Goal: Information Seeking & Learning: Learn about a topic

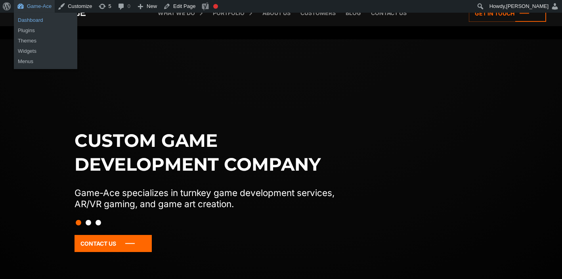
click at [39, 21] on link "Dashboard" at bounding box center [45, 20] width 63 height 10
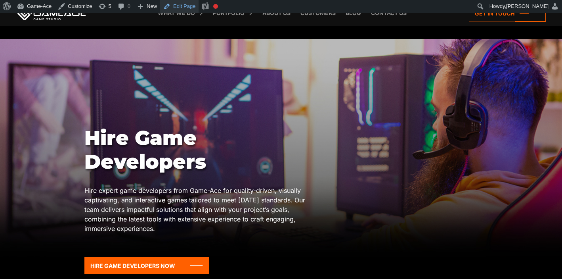
click at [188, 7] on link "Edit Page" at bounding box center [179, 6] width 38 height 13
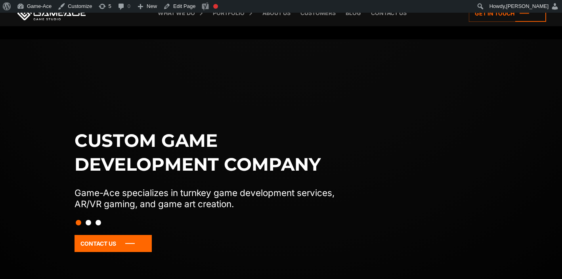
click at [89, 222] on button "Slide 2" at bounding box center [89, 222] width 6 height 13
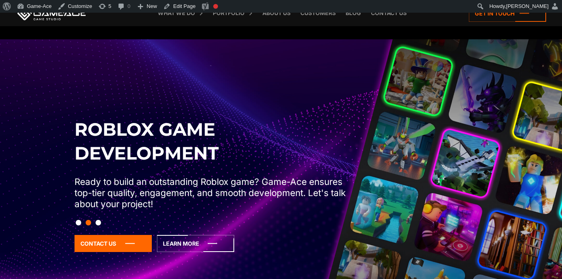
click at [98, 223] on button "Slide 3" at bounding box center [99, 222] width 6 height 13
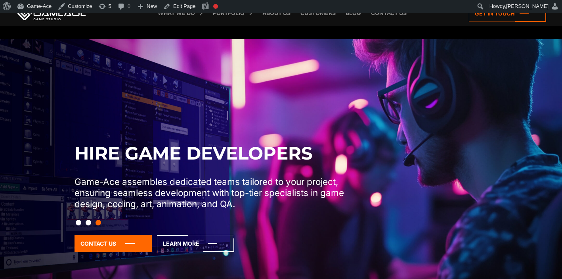
click at [324, 89] on img at bounding box center [281, 178] width 562 height 279
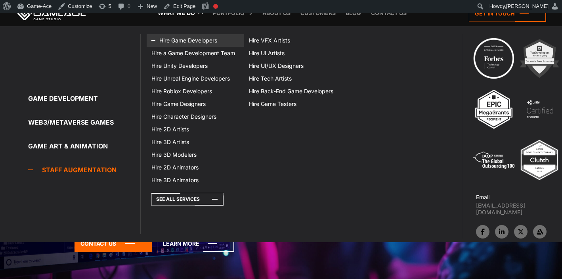
click at [188, 41] on link "Hire Game Developers" at bounding box center [196, 40] width 98 height 13
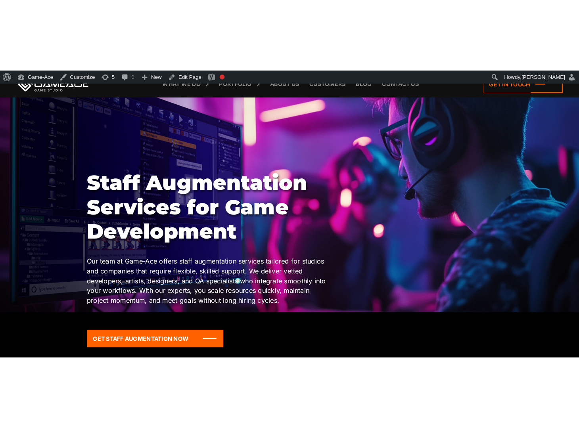
scroll to position [30, 0]
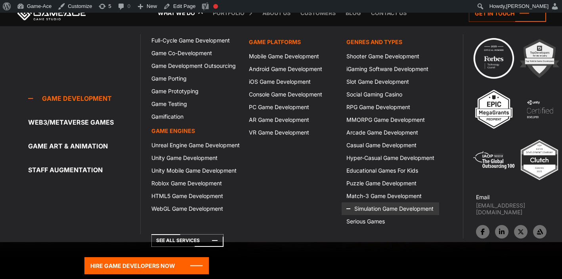
click at [393, 210] on link "Simulation Game Development" at bounding box center [391, 208] width 98 height 13
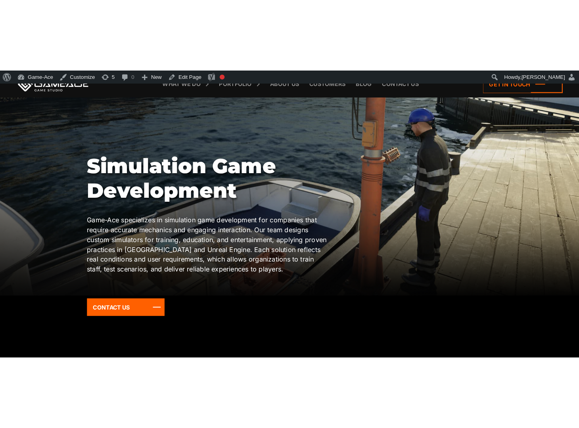
scroll to position [46, 0]
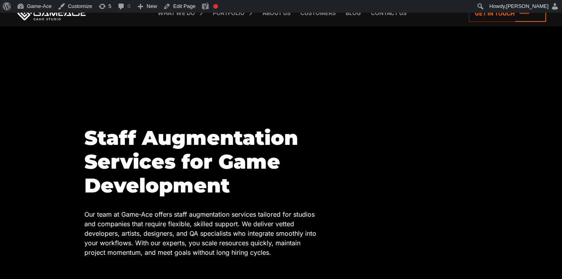
click at [63, 19] on link at bounding box center [51, 13] width 71 height 14
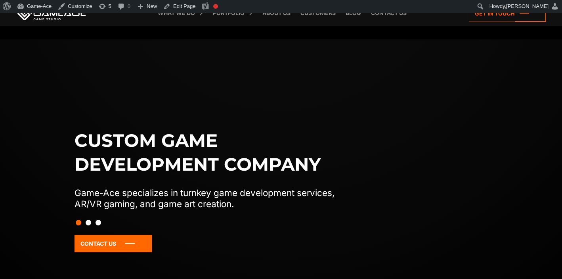
click at [99, 222] on button "Slide 3" at bounding box center [99, 222] width 6 height 13
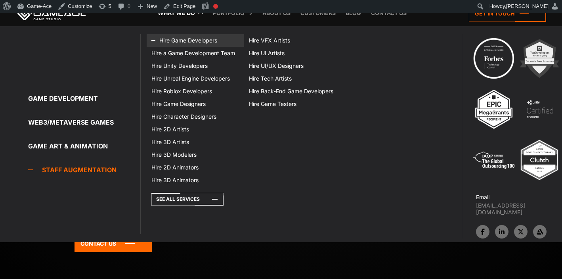
click at [190, 42] on link "Hire Game Developers" at bounding box center [196, 40] width 98 height 13
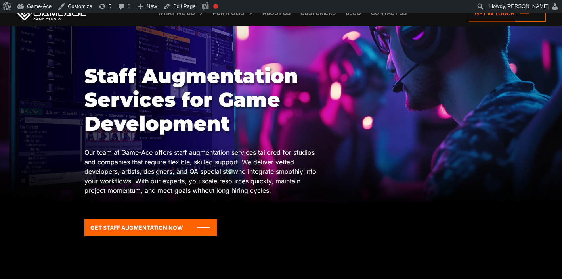
scroll to position [63, 0]
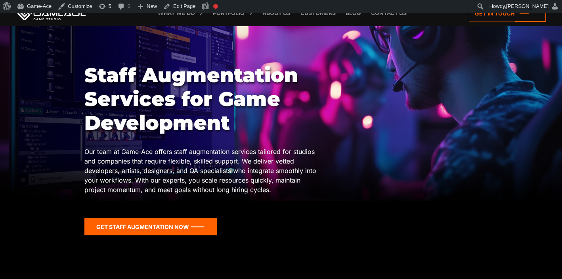
click at [130, 228] on icon at bounding box center [150, 226] width 132 height 17
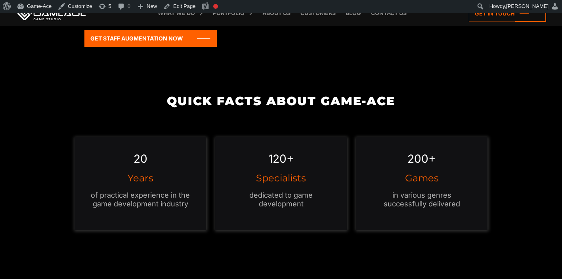
scroll to position [222, 0]
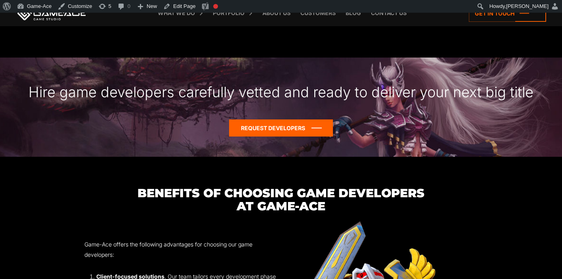
scroll to position [1269, 0]
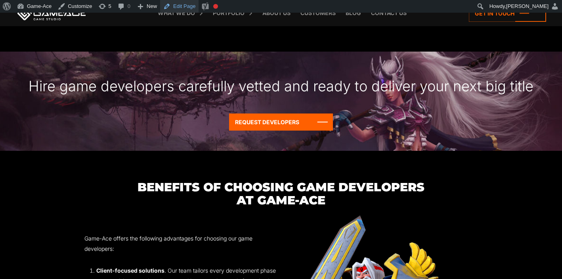
click at [188, 9] on link "Edit Page" at bounding box center [179, 6] width 38 height 13
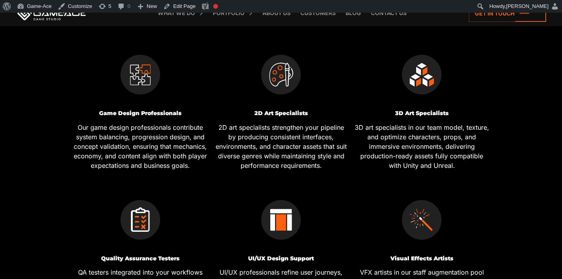
scroll to position [363, 0]
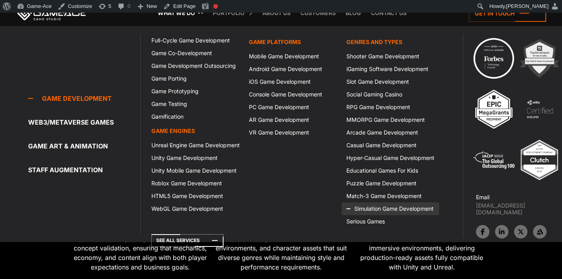
click at [369, 209] on link "Simulation Game Development" at bounding box center [391, 208] width 98 height 13
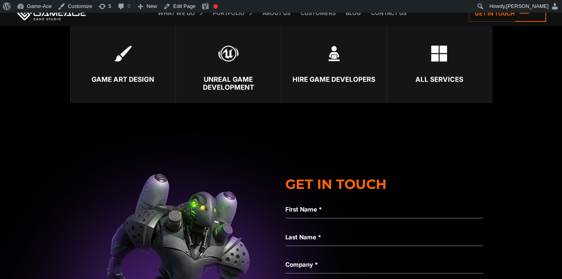
scroll to position [2766, 0]
